Goal: Book appointment/travel/reservation

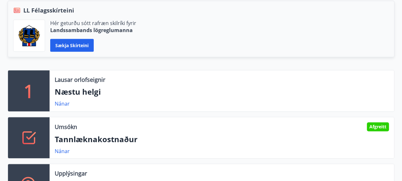
scroll to position [160, 0]
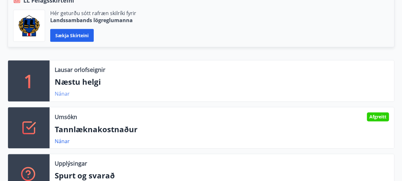
click at [61, 93] on link "Nánar" at bounding box center [62, 93] width 15 height 7
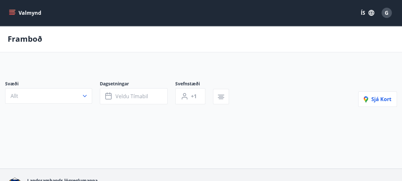
type input "*"
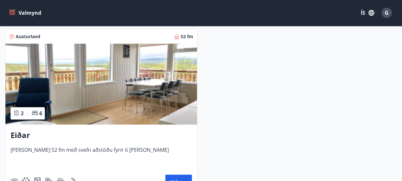
drag, startPoint x: 239, startPoint y: 104, endPoint x: 235, endPoint y: 108, distance: 5.5
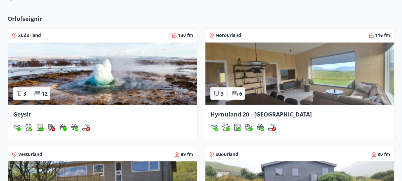
scroll to position [567, 0]
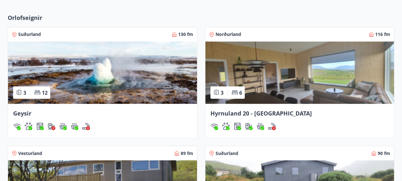
click at [118, 73] on img at bounding box center [102, 72] width 189 height 62
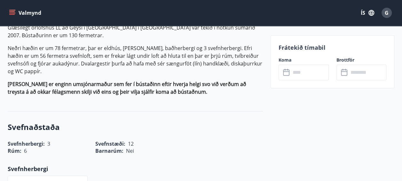
scroll to position [192, 0]
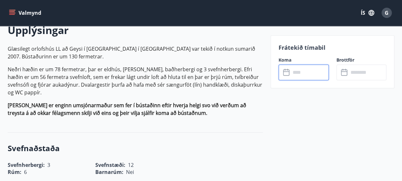
click at [318, 71] on input "text" at bounding box center [310, 72] width 38 height 16
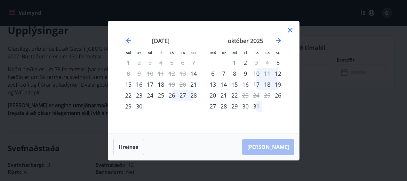
click at [140, 85] on div "16" at bounding box center [139, 84] width 11 height 11
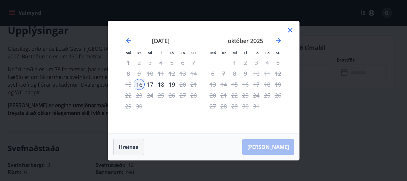
drag, startPoint x: 126, startPoint y: 147, endPoint x: 130, endPoint y: 144, distance: 4.5
click at [126, 147] on button "Hreinsa" at bounding box center [128, 147] width 31 height 16
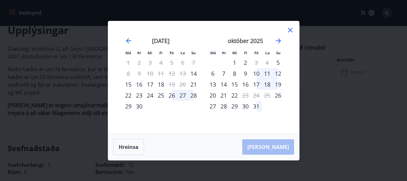
click at [290, 29] on icon at bounding box center [290, 30] width 8 height 8
